Goal: Book appointment/travel/reservation

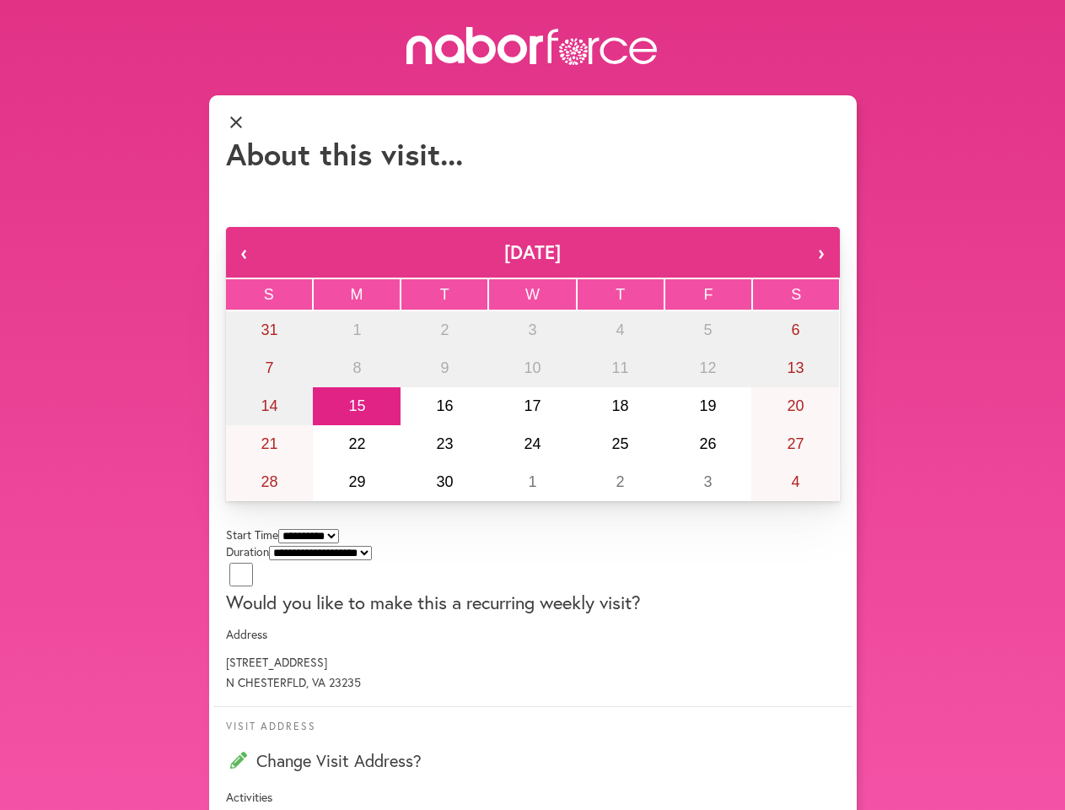
click at [803, 269] on button "›" at bounding box center [821, 252] width 37 height 51
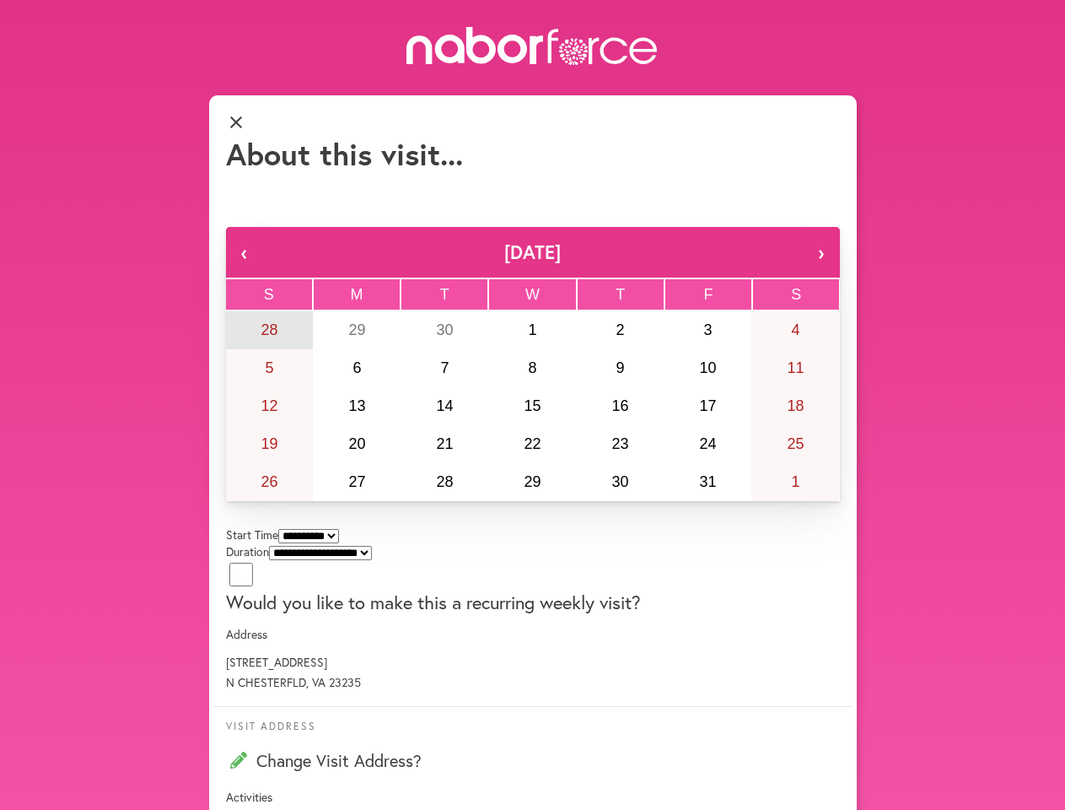
click at [275, 338] on abbr "28" at bounding box center [269, 329] width 17 height 17
click at [348, 338] on abbr "29" at bounding box center [356, 329] width 17 height 17
click at [436, 338] on abbr "30" at bounding box center [444, 329] width 17 height 17
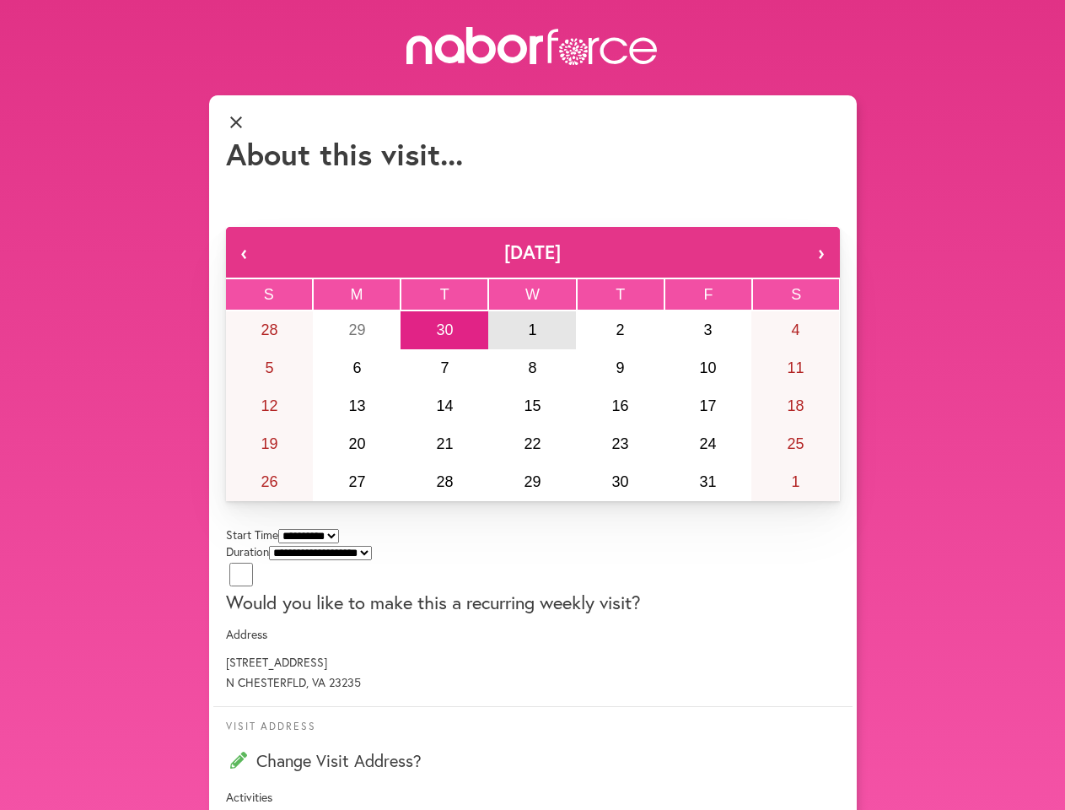
click at [528, 338] on abbr "1" at bounding box center [532, 329] width 8 height 17
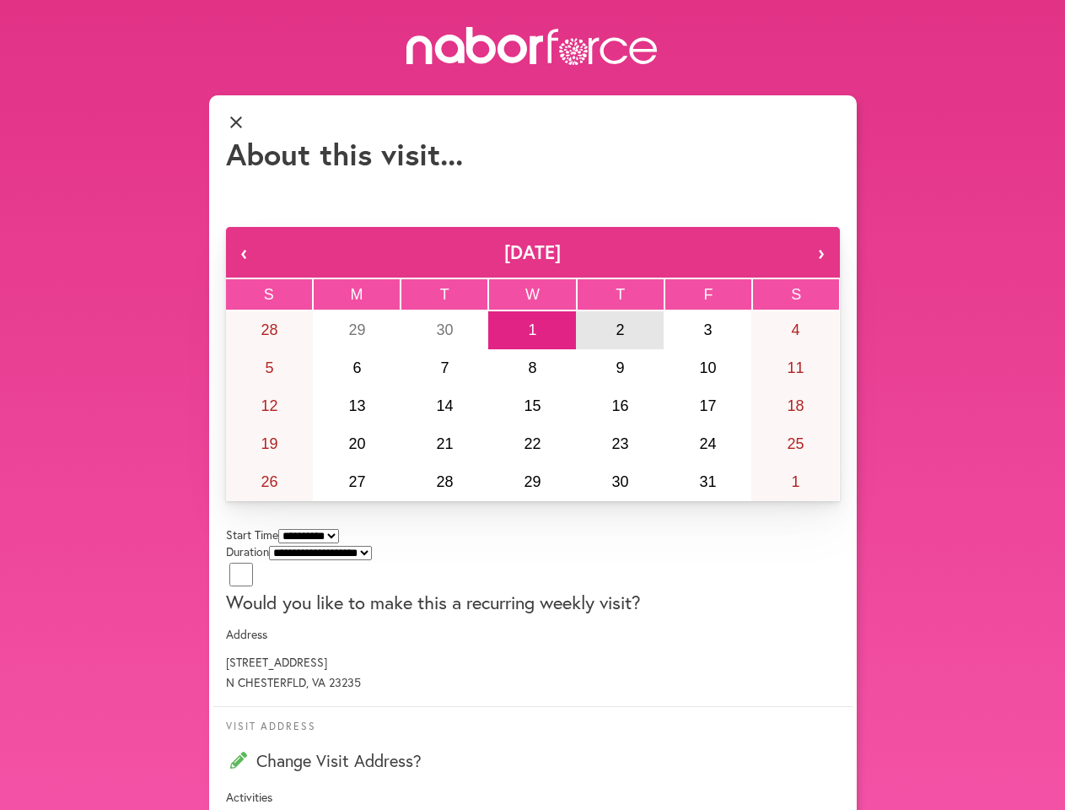
click at [616, 338] on abbr "2" at bounding box center [620, 329] width 8 height 17
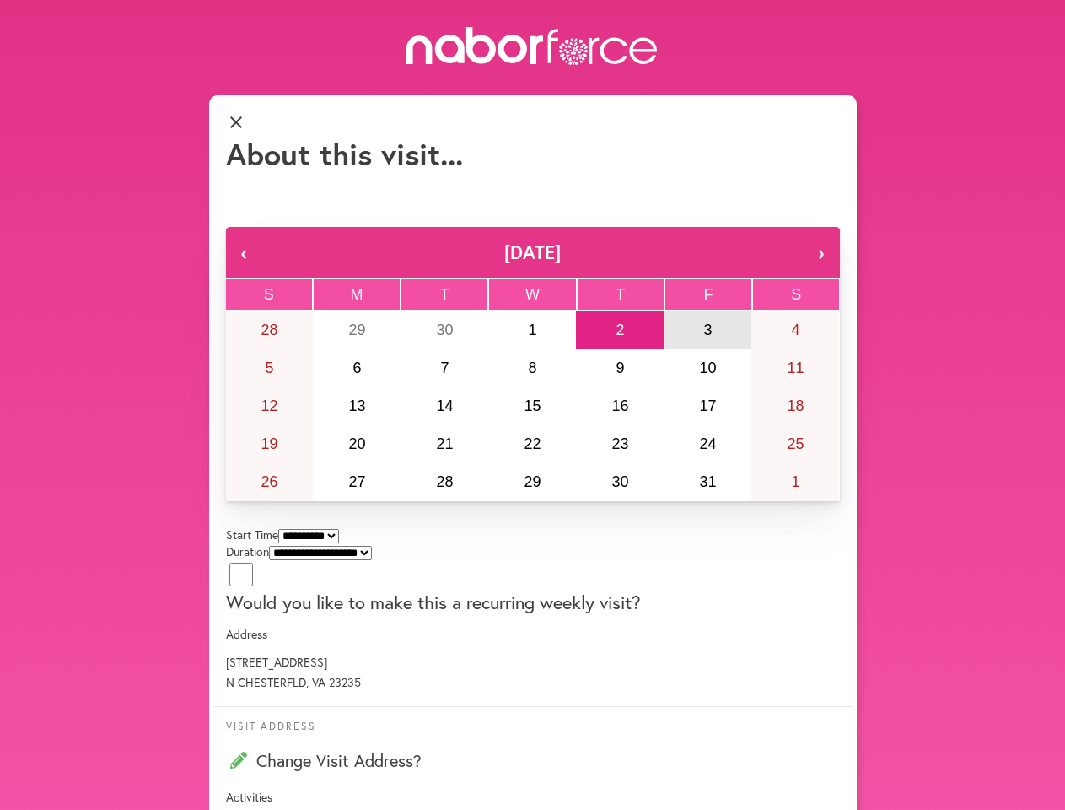
click at [704, 338] on abbr "3" at bounding box center [708, 329] width 8 height 17
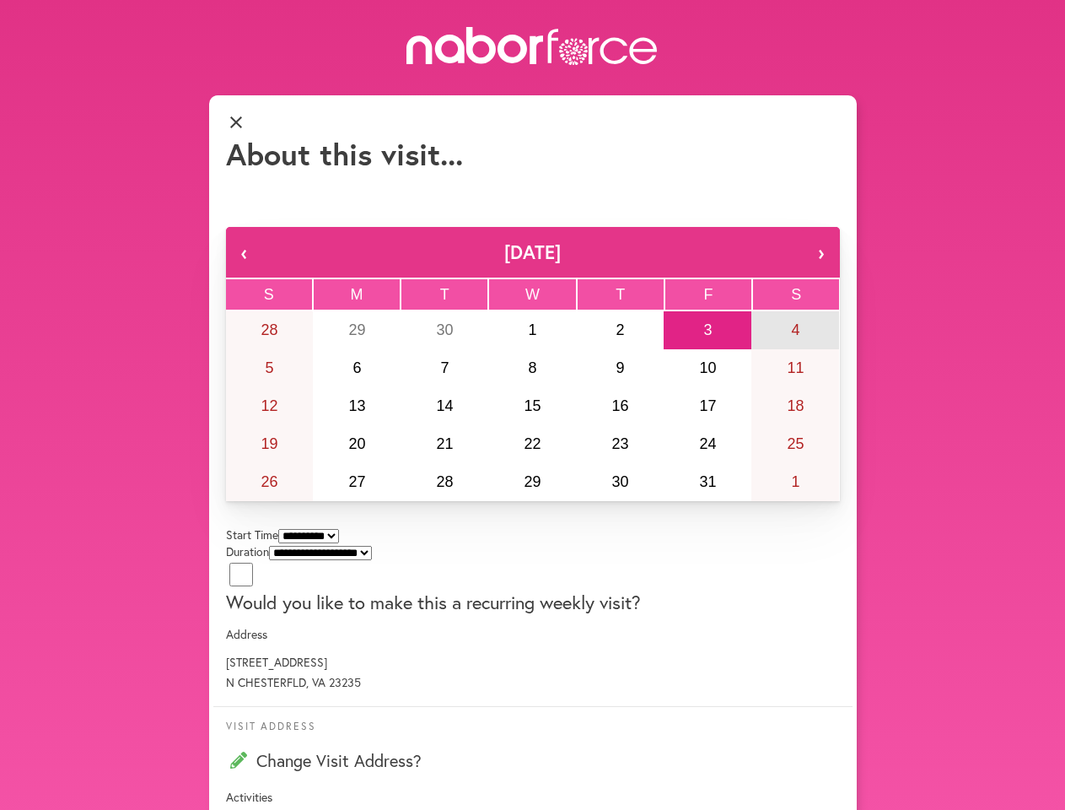
click at [791, 338] on abbr "4" at bounding box center [795, 329] width 8 height 17
